Goal: Task Accomplishment & Management: Manage account settings

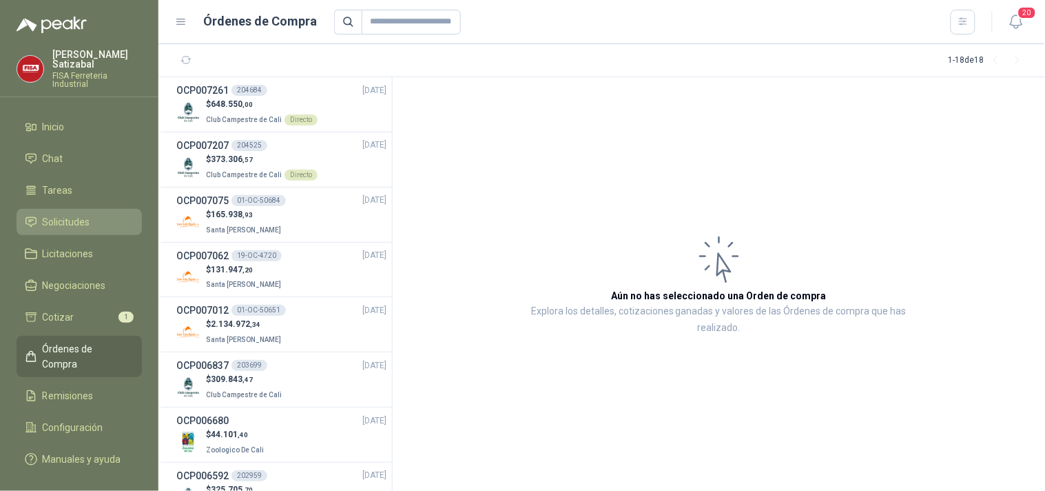
click at [76, 214] on span "Solicitudes" at bounding box center [67, 221] width 48 height 15
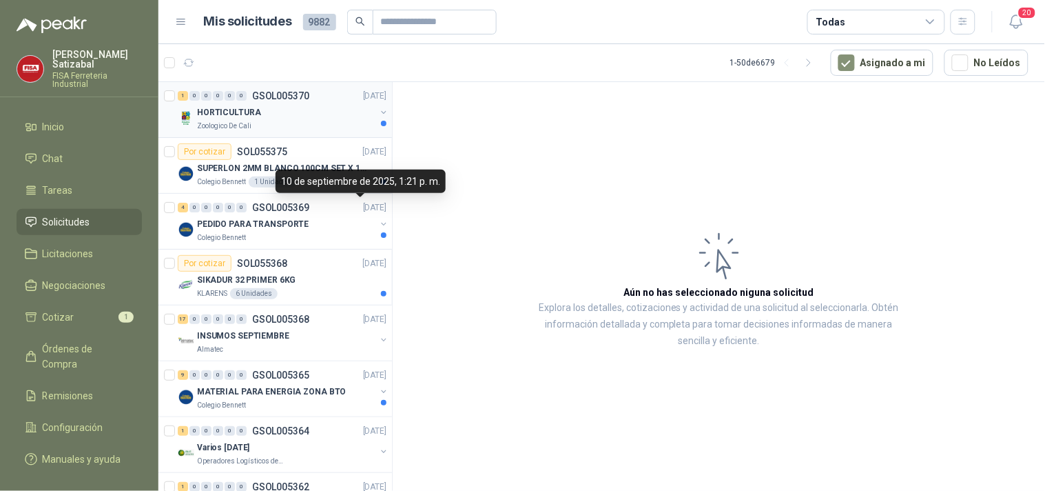
click at [284, 112] on div "HORTICULTURA" at bounding box center [286, 112] width 178 height 17
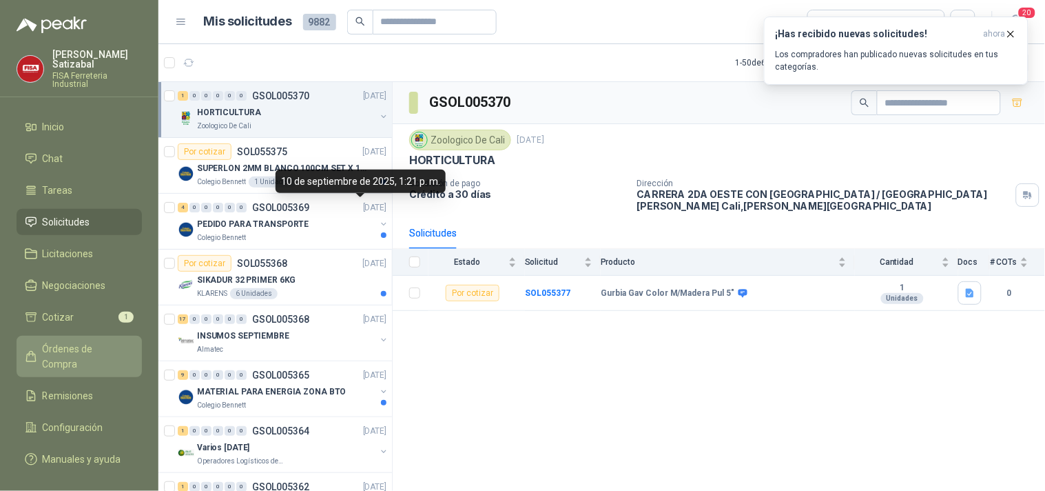
click at [80, 341] on span "Órdenes de Compra" at bounding box center [86, 356] width 86 height 30
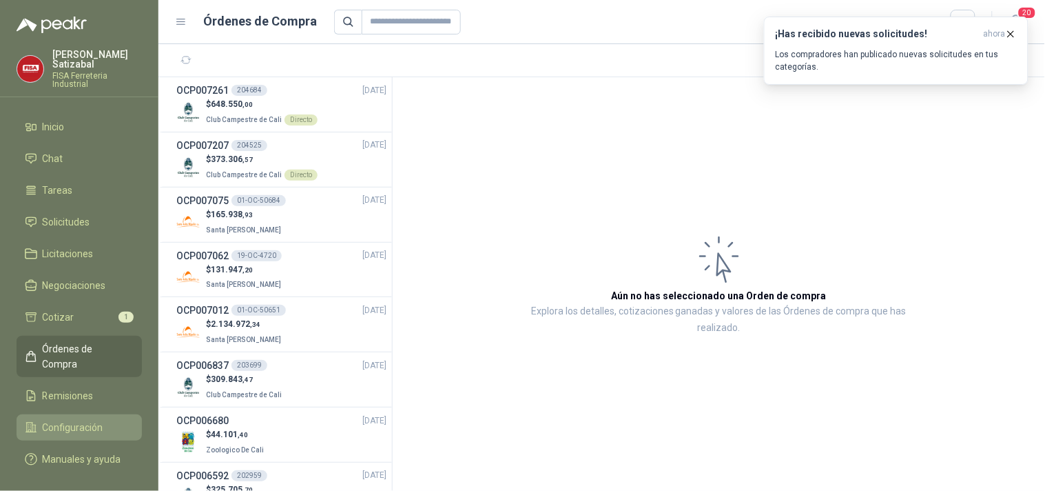
click at [86, 420] on span "Configuración" at bounding box center [73, 427] width 61 height 15
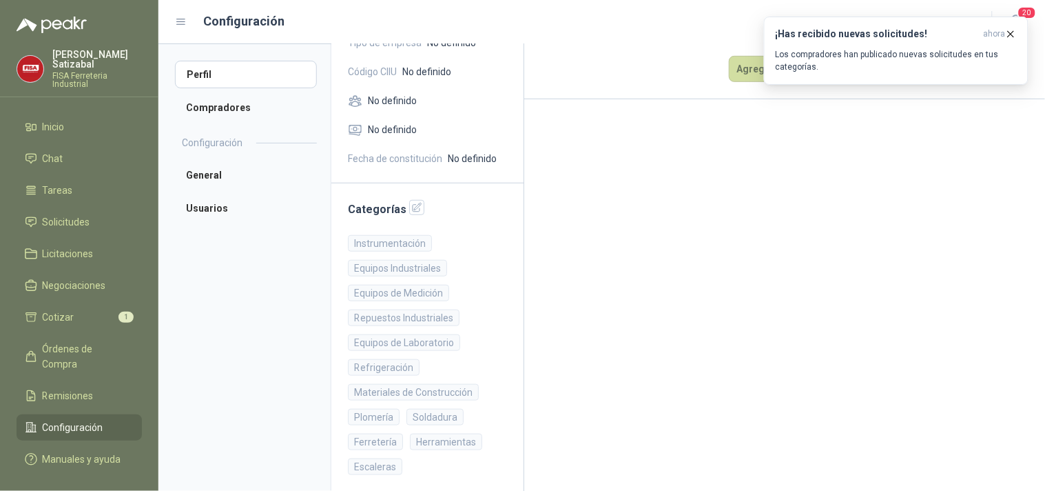
scroll to position [183, 0]
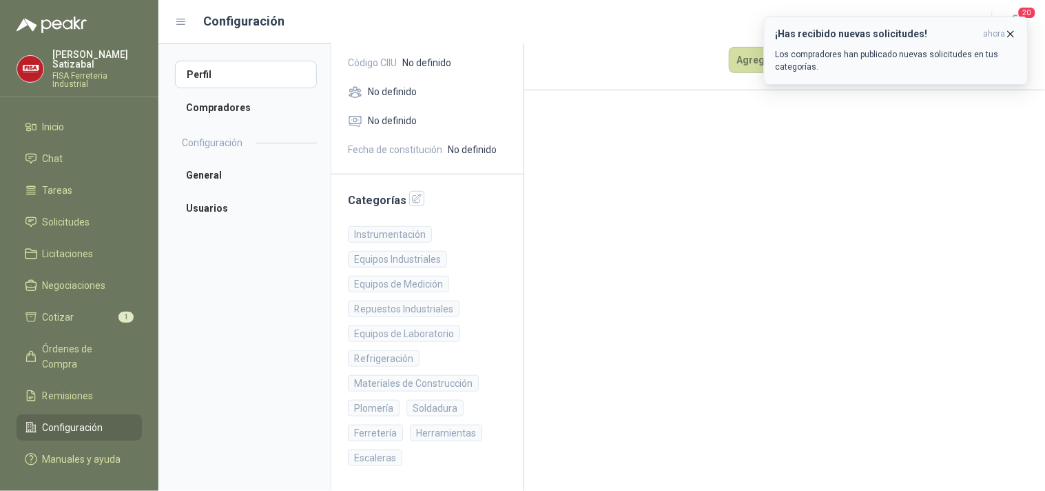
click at [894, 57] on p "Los compradores han publicado nuevas solicitudes en tus categorías." at bounding box center [896, 60] width 241 height 25
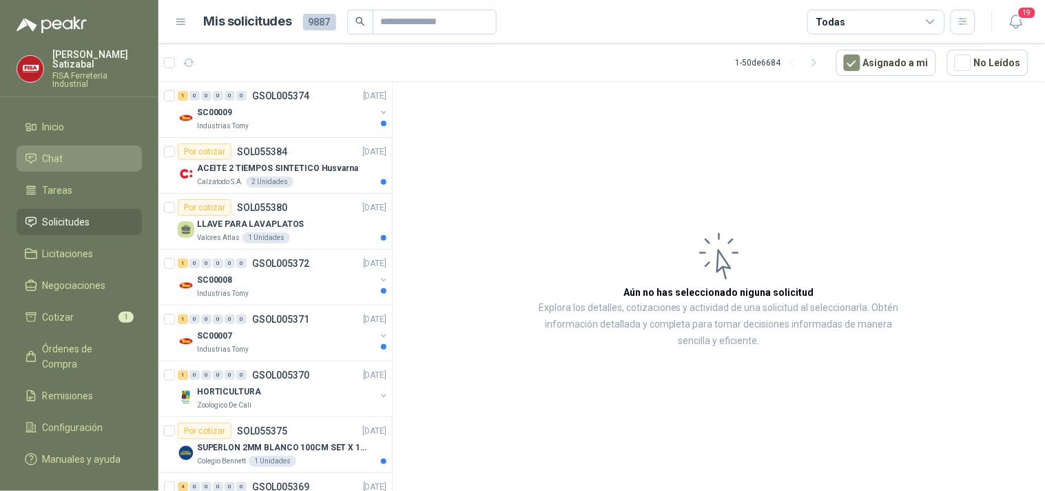
click at [61, 151] on span "Chat" at bounding box center [53, 158] width 21 height 15
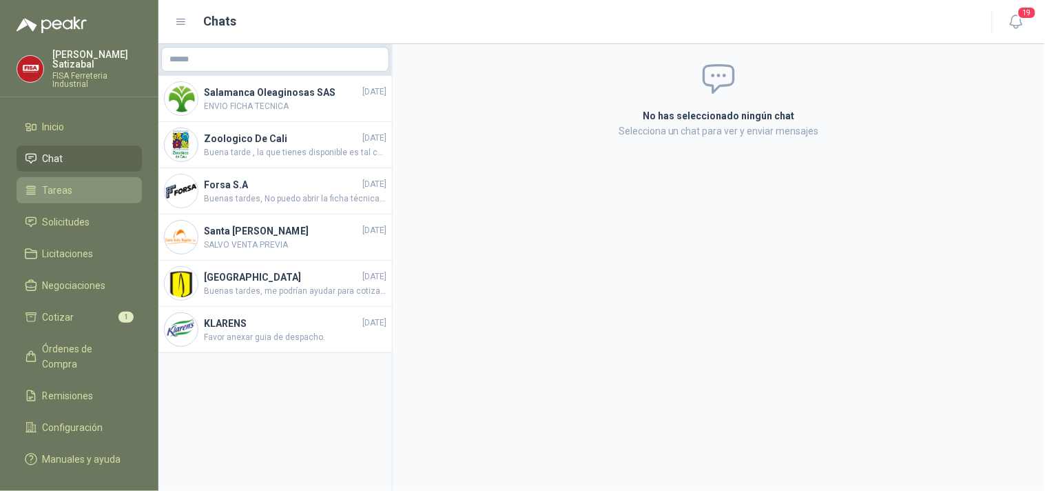
click at [83, 183] on li "Tareas" at bounding box center [79, 190] width 109 height 15
click at [69, 183] on span "Tareas" at bounding box center [58, 190] width 30 height 15
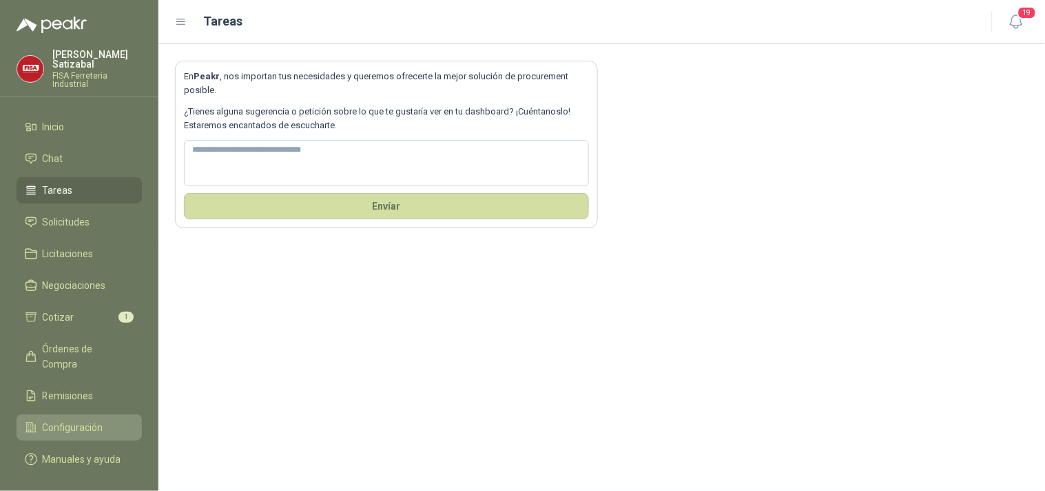
click at [60, 420] on span "Configuración" at bounding box center [73, 427] width 61 height 15
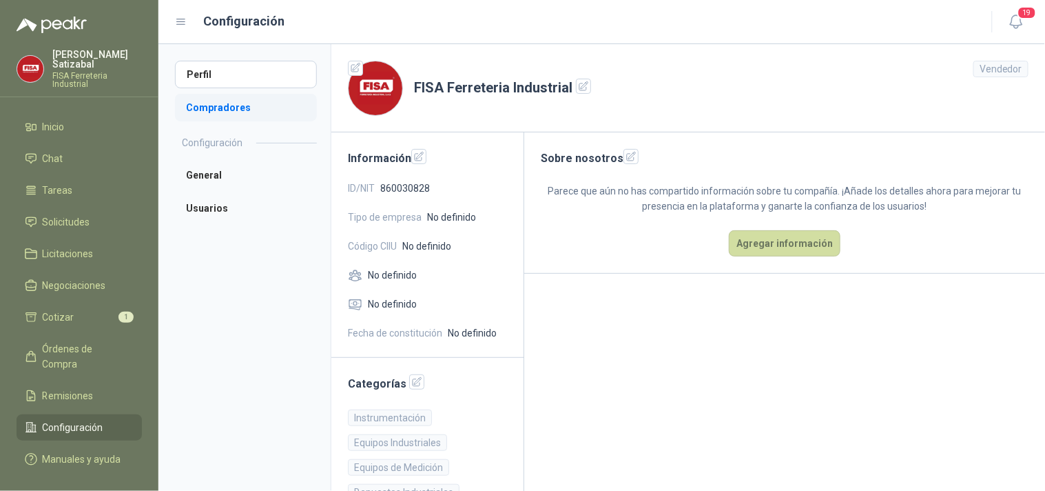
click at [232, 105] on li "Compradores" at bounding box center [246, 108] width 142 height 28
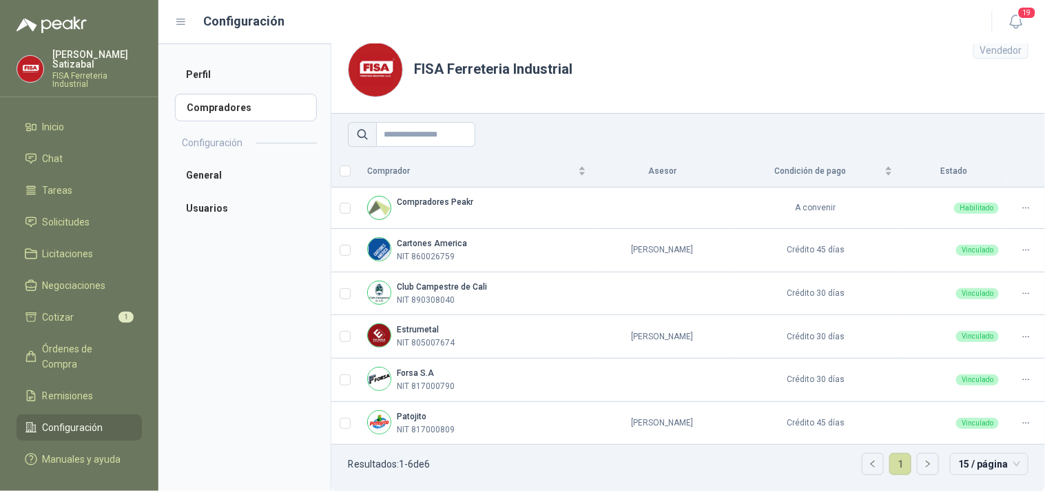
scroll to position [19, 0]
click at [203, 175] on li "General" at bounding box center [246, 175] width 142 height 28
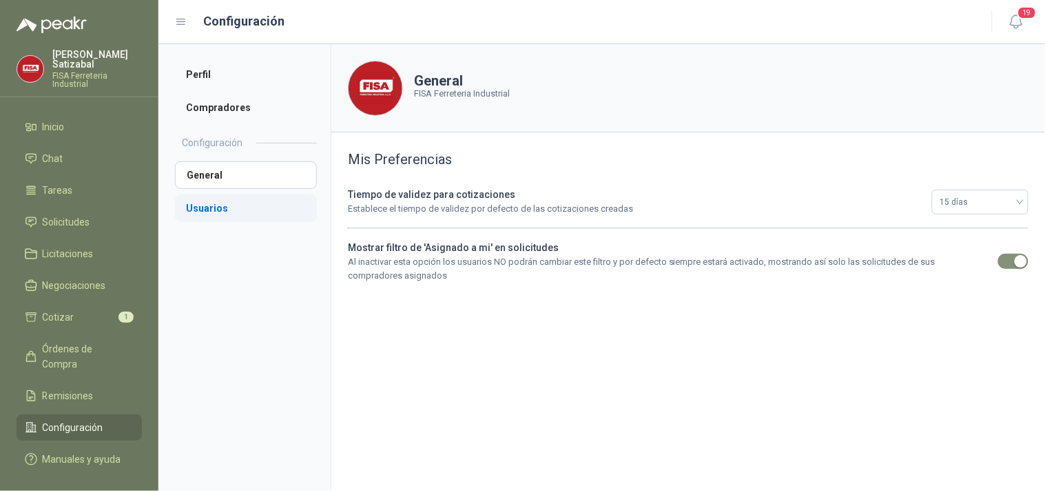
click at [196, 207] on li "Usuarios" at bounding box center [246, 208] width 142 height 28
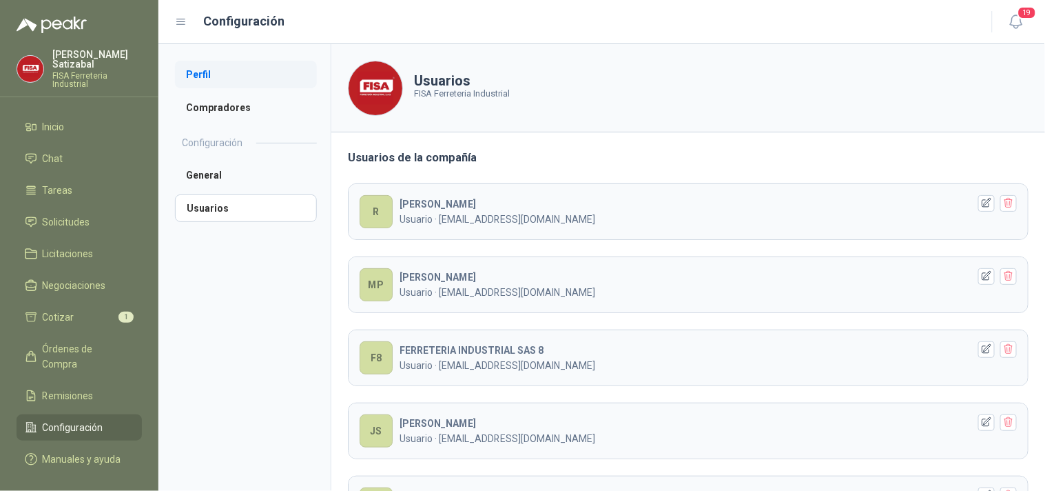
click at [205, 71] on li "Perfil" at bounding box center [246, 75] width 142 height 28
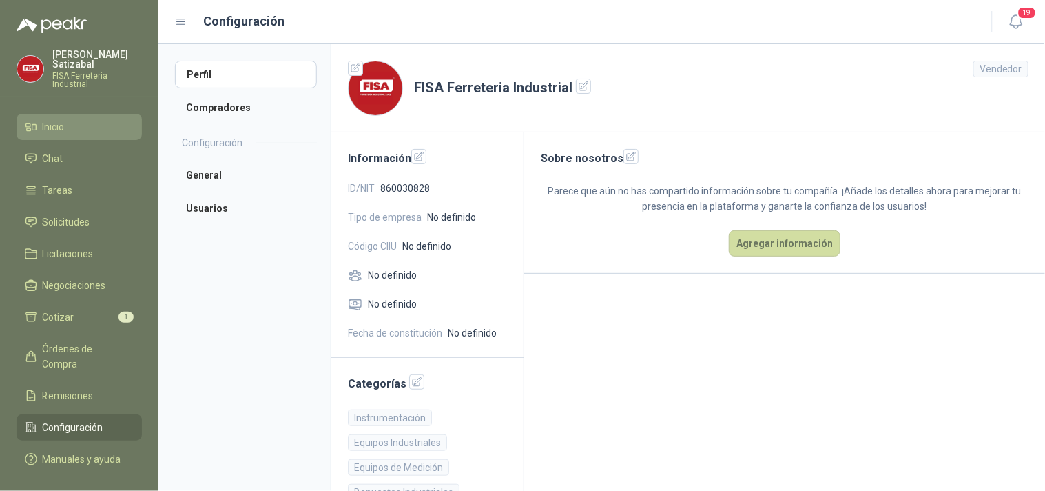
click at [39, 119] on li "Inicio" at bounding box center [79, 126] width 109 height 15
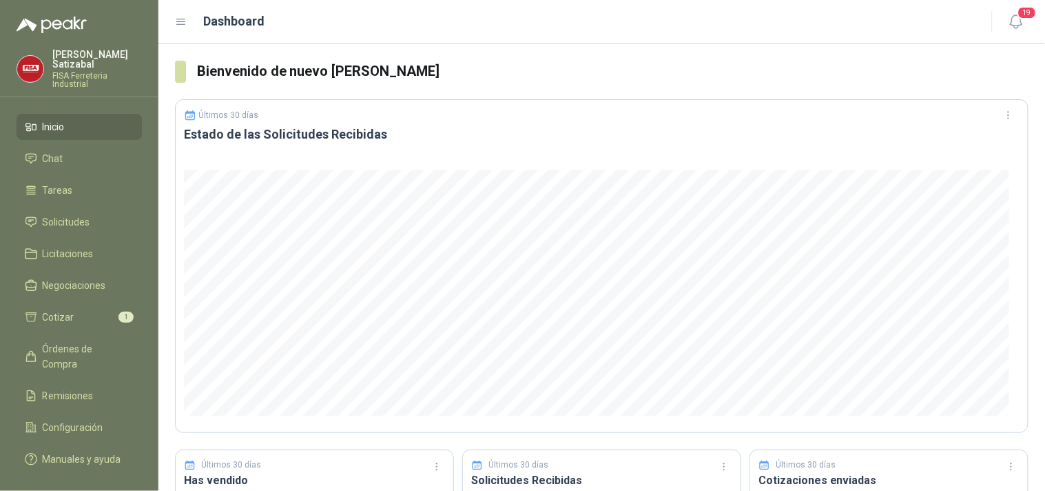
click at [179, 21] on icon at bounding box center [181, 22] width 12 height 12
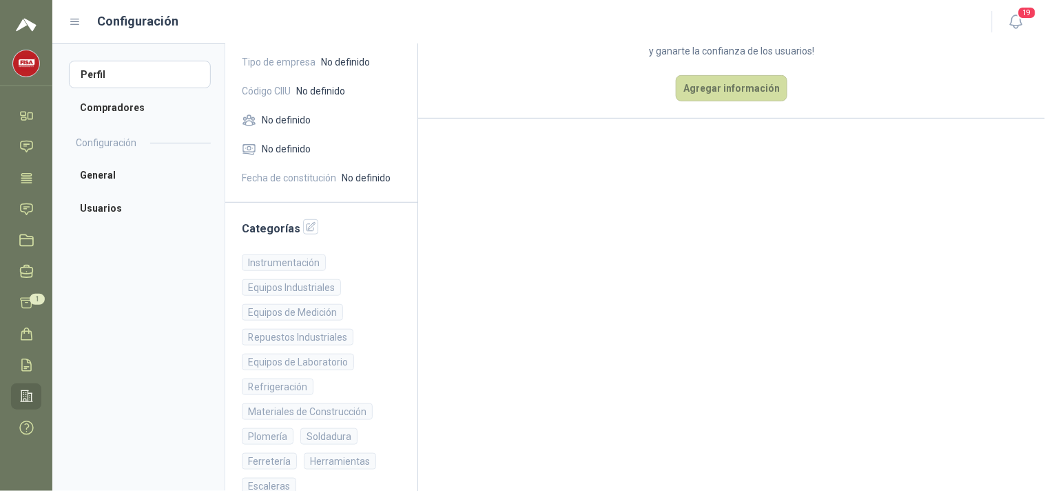
scroll to position [183, 0]
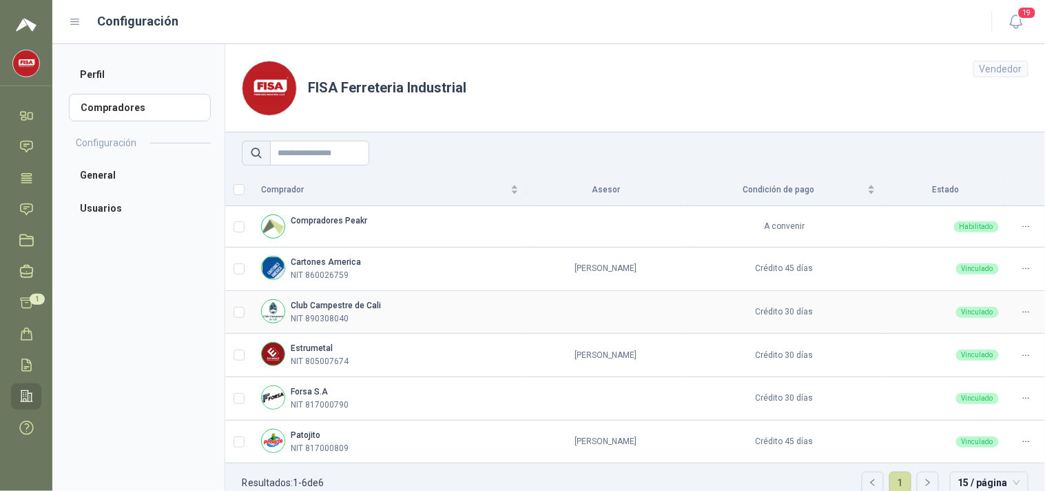
click at [961, 314] on div "Vinculado" at bounding box center [977, 312] width 43 height 11
click at [1021, 311] on icon at bounding box center [1026, 312] width 10 height 10
click at [977, 356] on span "Asignar Asesor" at bounding box center [981, 356] width 67 height 15
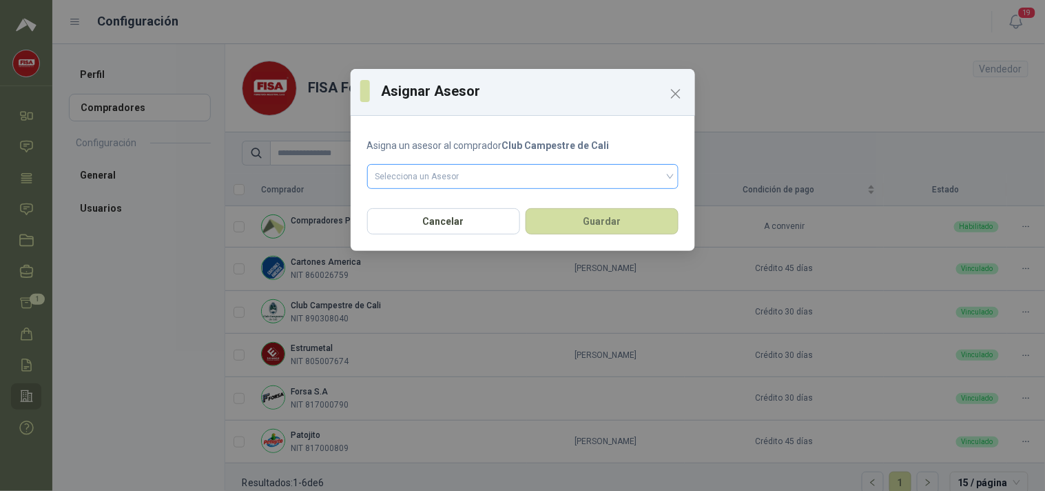
click at [430, 167] on input "search" at bounding box center [523, 175] width 295 height 21
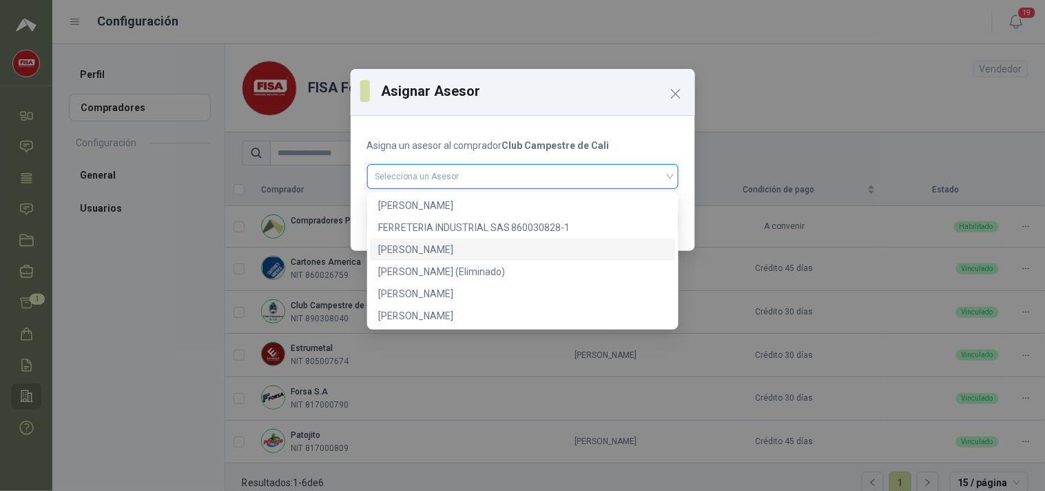
click at [434, 249] on div "[PERSON_NAME]" at bounding box center [522, 249] width 289 height 15
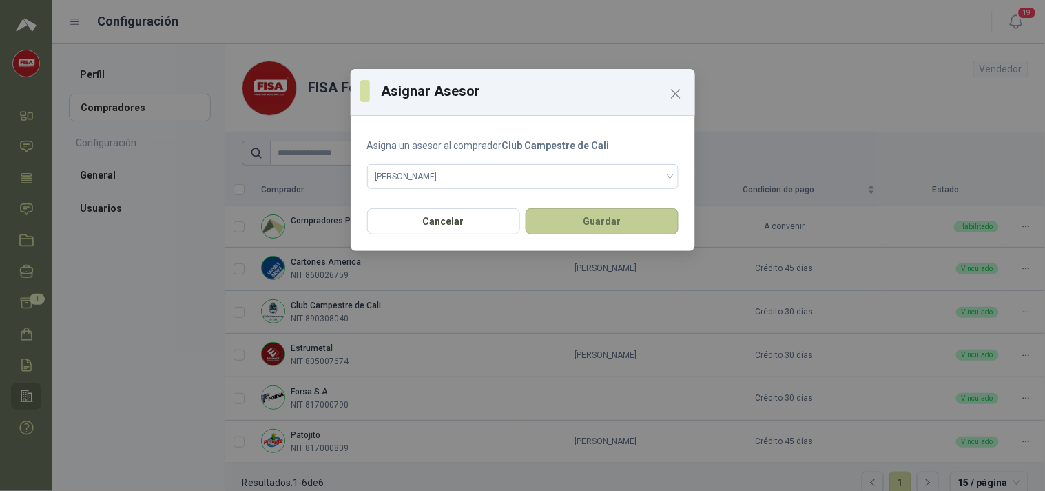
click at [599, 225] on button "Guardar" at bounding box center [602, 221] width 153 height 26
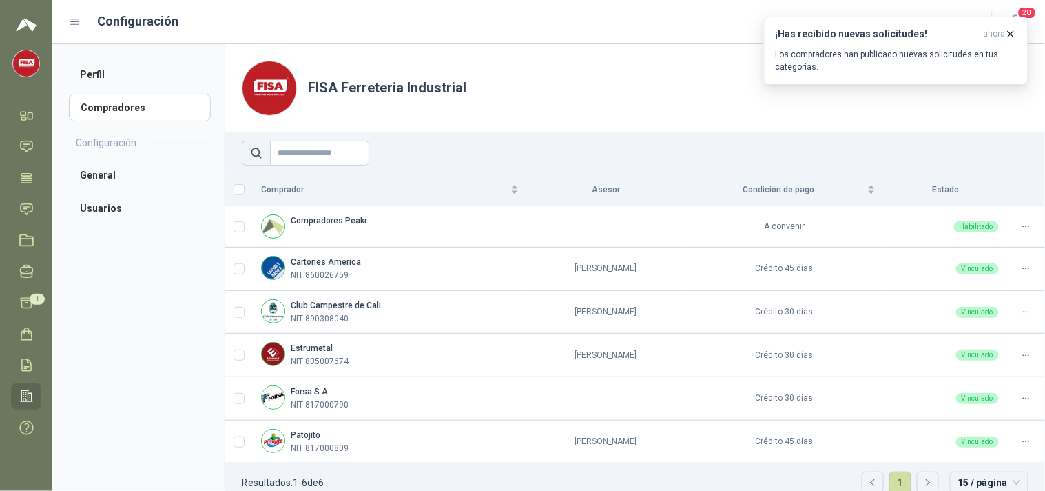
scroll to position [19, 0]
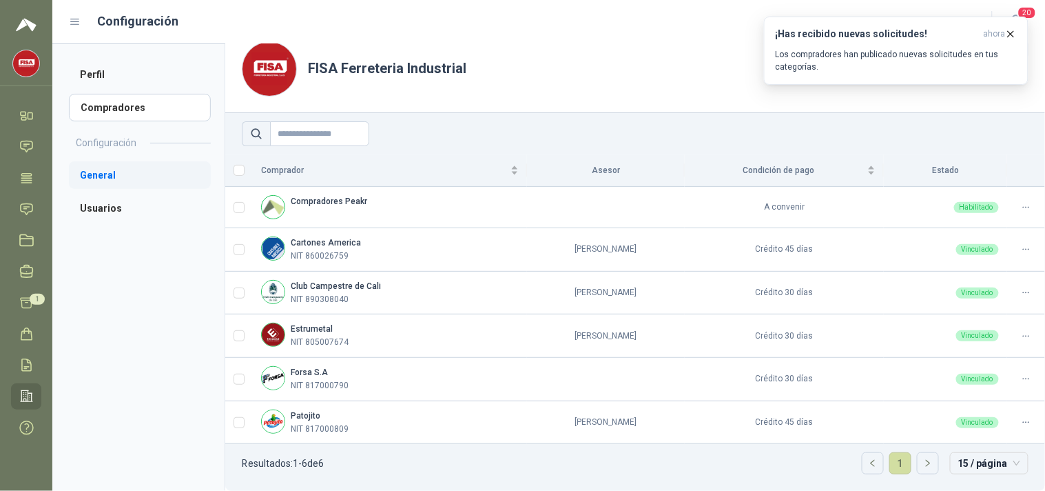
click at [102, 168] on li "General" at bounding box center [140, 175] width 142 height 28
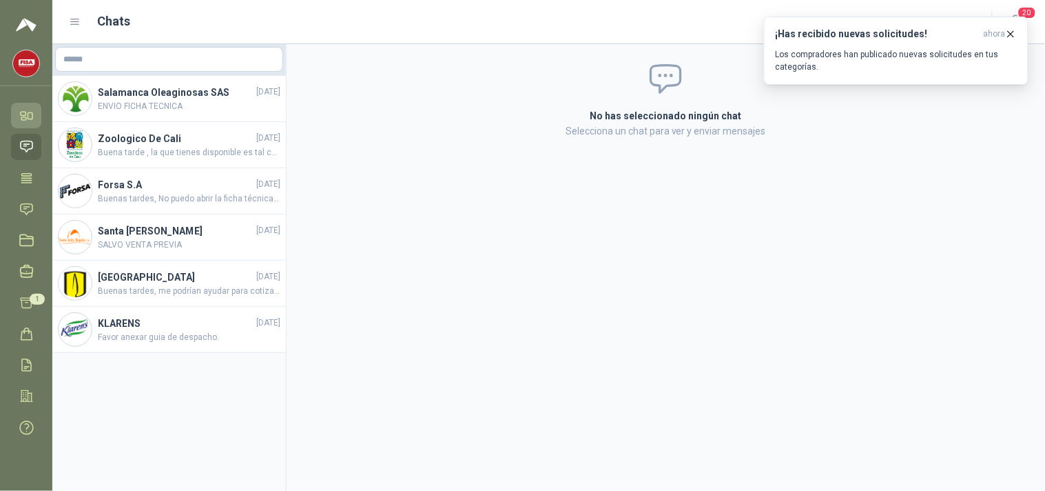
click at [28, 107] on link "Inicio" at bounding box center [26, 115] width 30 height 25
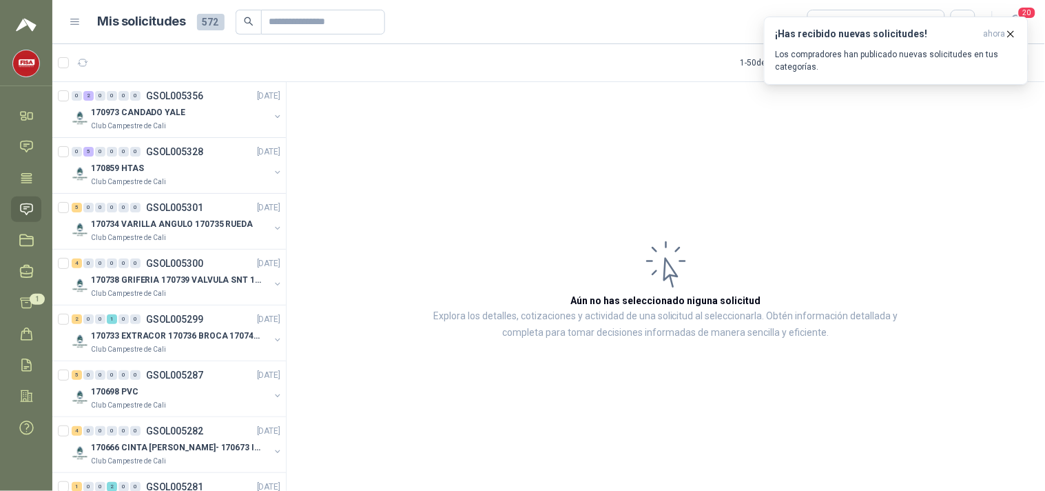
scroll to position [0, 1]
drag, startPoint x: 277, startPoint y: 103, endPoint x: 278, endPoint y: 94, distance: 9.0
click at [278, 94] on div "0 2 0 0 0 0 GSOL005356 [DATE] 170973 CANDADO YALE Club Campestre de Cali 0 5 0 …" at bounding box center [169, 288] width 234 height 413
click at [314, 107] on article "Aún no has seleccionado niguna solicitud Explora los detalles, cotizaciones y a…" at bounding box center [666, 288] width 759 height 413
click at [227, 103] on div "0 2 0 0 0 0 GSOL005356 [DATE]" at bounding box center [178, 96] width 212 height 17
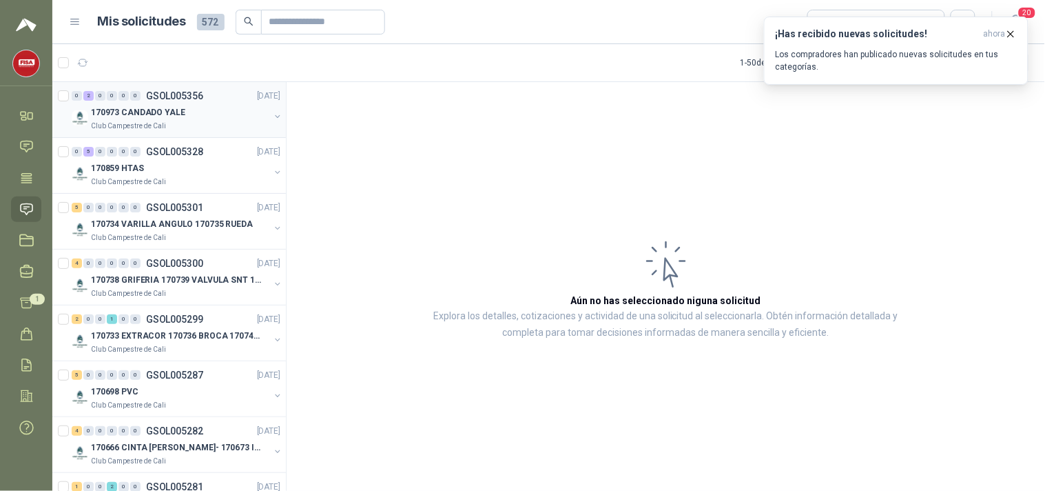
click at [227, 103] on div "0 2 0 0 0 0 GSOL005356 [DATE]" at bounding box center [178, 96] width 212 height 17
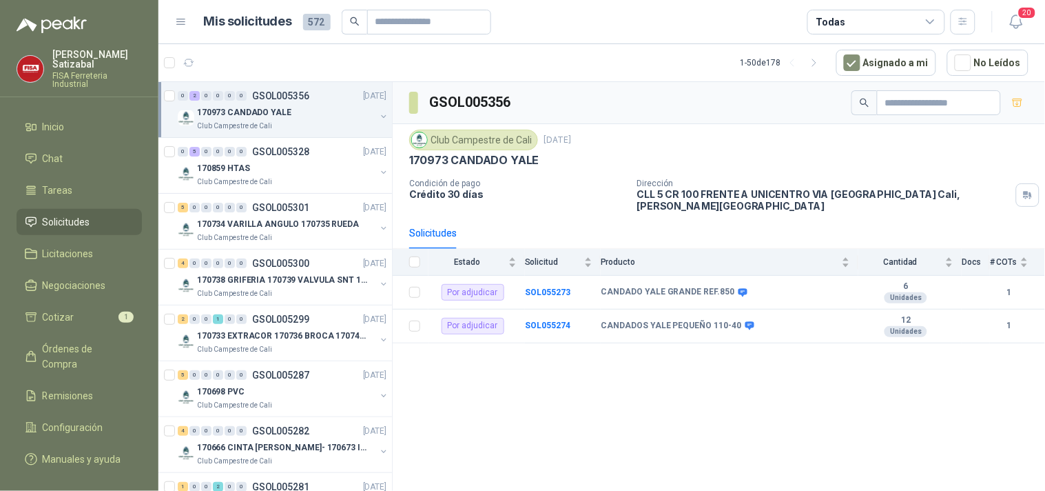
click at [99, 209] on link "Solicitudes" at bounding box center [79, 222] width 125 height 26
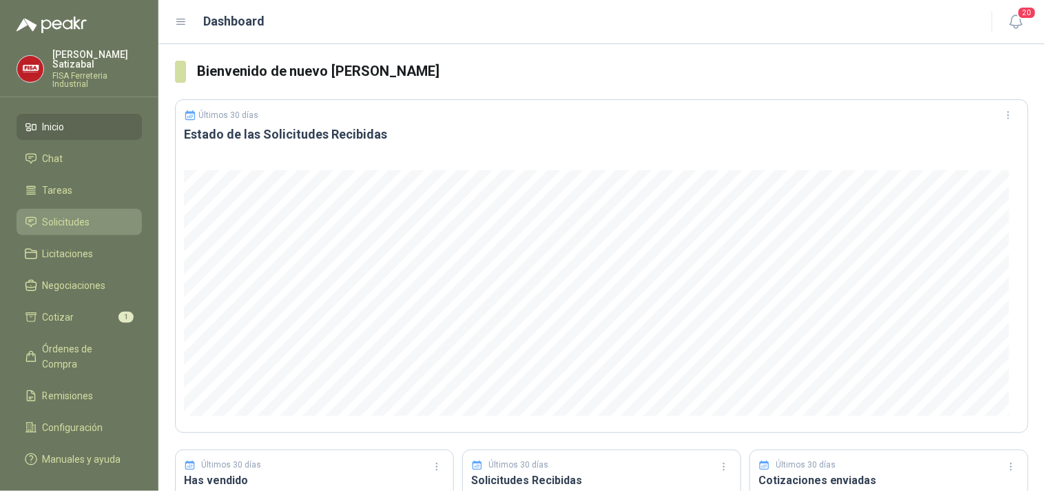
click at [87, 214] on span "Solicitudes" at bounding box center [67, 221] width 48 height 15
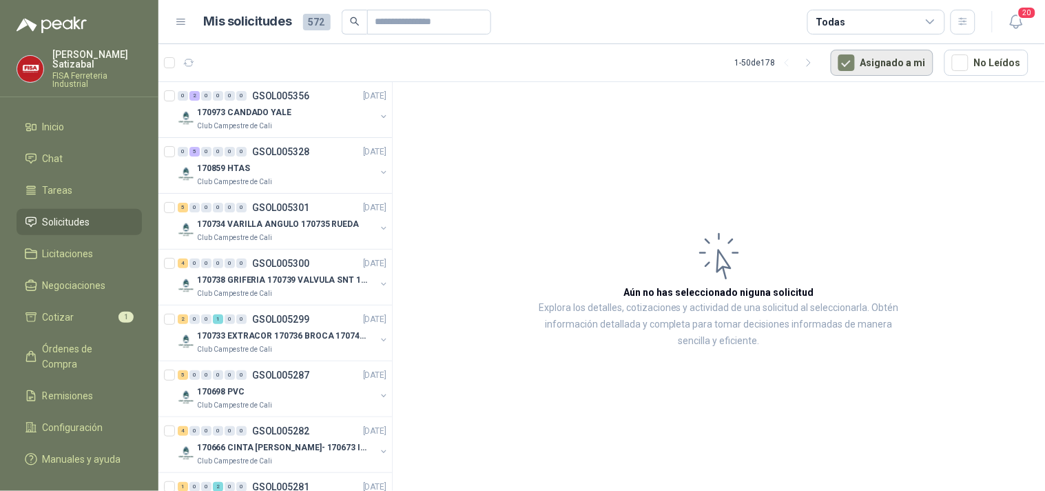
click at [892, 52] on button "Asignado a mi" at bounding box center [882, 63] width 103 height 26
